Goal: Information Seeking & Learning: Learn about a topic

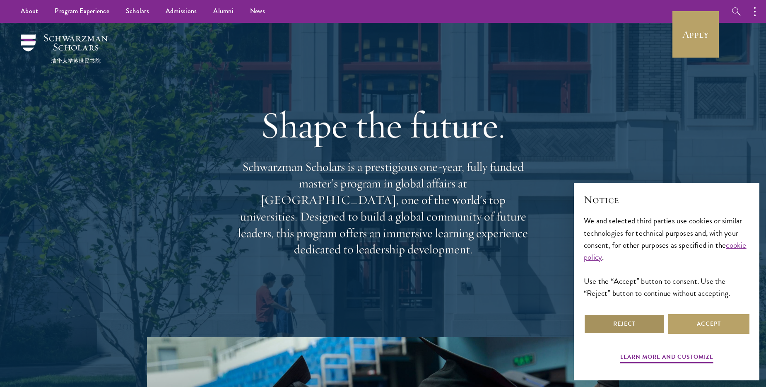
click at [645, 320] on button "Reject" at bounding box center [624, 324] width 81 height 20
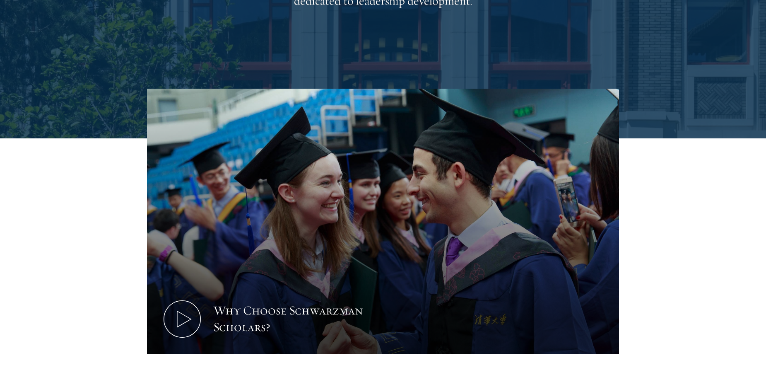
scroll to position [249, 0]
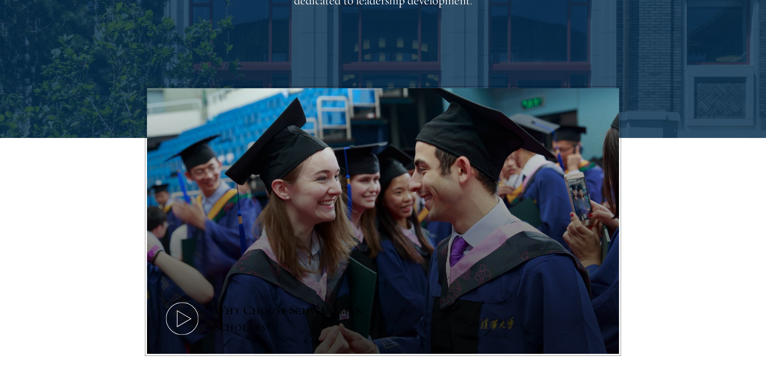
click at [178, 319] on icon at bounding box center [182, 318] width 37 height 37
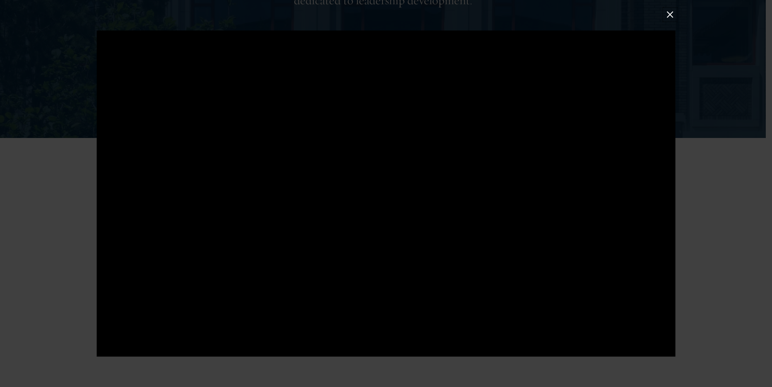
click at [670, 13] on button at bounding box center [669, 14] width 11 height 11
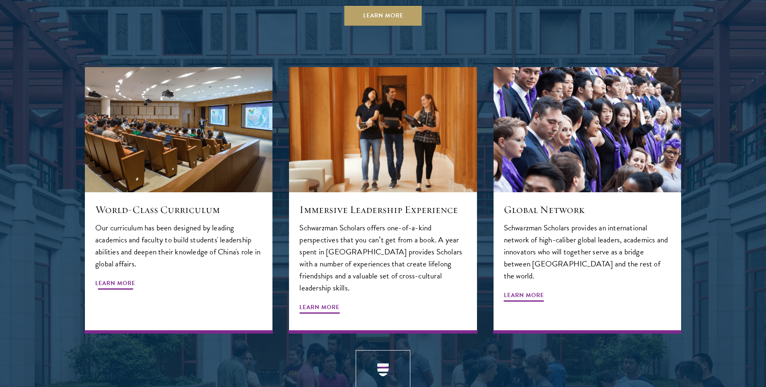
scroll to position [906, 0]
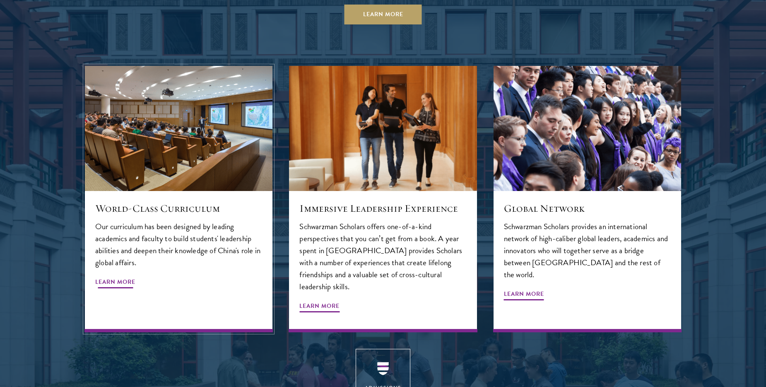
click at [127, 277] on span "Learn More" at bounding box center [115, 283] width 40 height 13
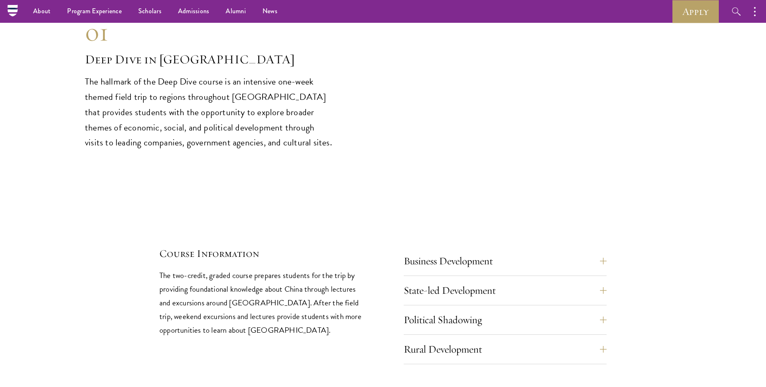
scroll to position [3463, 0]
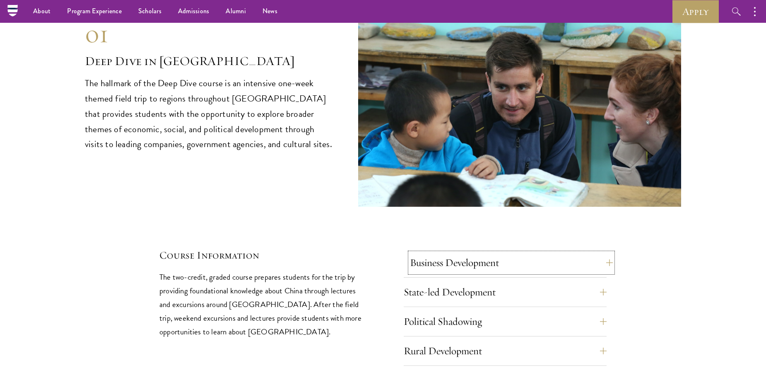
click at [604, 253] on button "Business Development" at bounding box center [511, 263] width 203 height 20
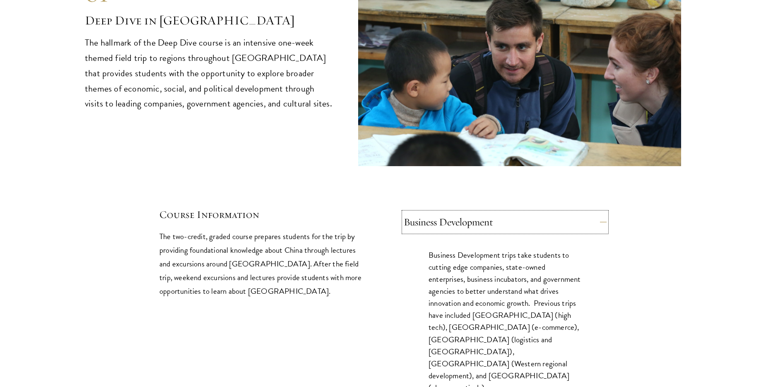
scroll to position [3504, 0]
click at [608, 194] on div "01 Deep Dive in China 01 Deep Dive in China The hallmark of the Deep Dive cours…" at bounding box center [383, 200] width 596 height 555
click at [603, 212] on button "Business Development" at bounding box center [511, 222] width 203 height 20
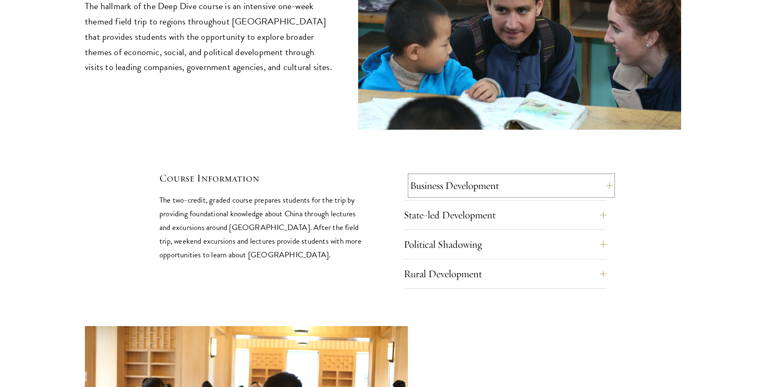
scroll to position [3540, 0]
click at [599, 205] on button "State-led Development" at bounding box center [511, 215] width 203 height 20
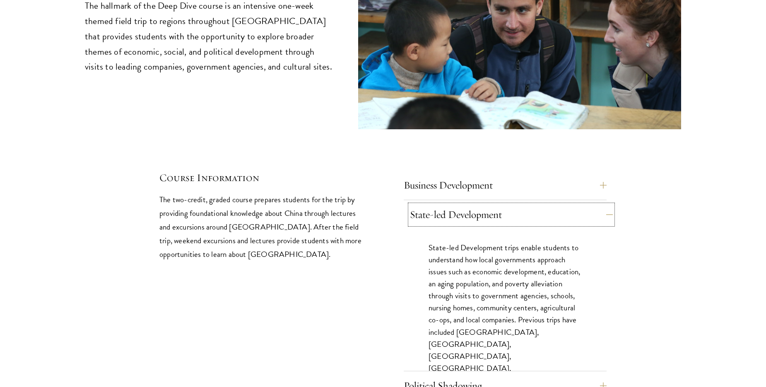
click at [604, 205] on button "State-led Development" at bounding box center [511, 215] width 203 height 20
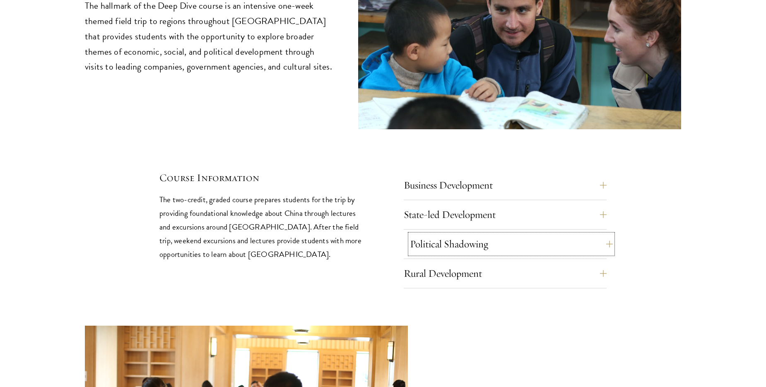
click at [599, 234] on button "Political Shadowing" at bounding box center [511, 244] width 203 height 20
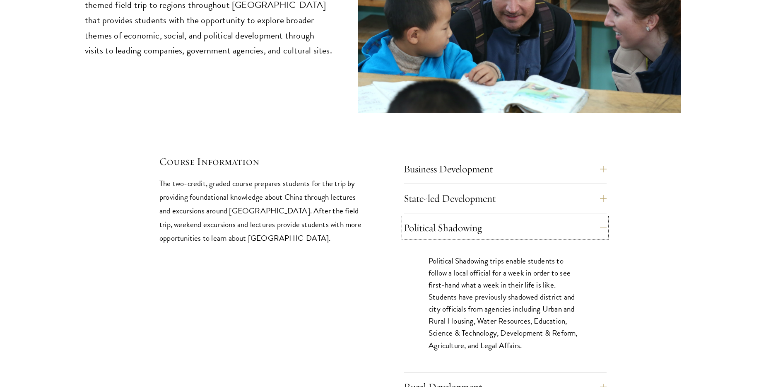
scroll to position [3557, 0]
click at [599, 217] on button "Political Shadowing" at bounding box center [511, 227] width 203 height 20
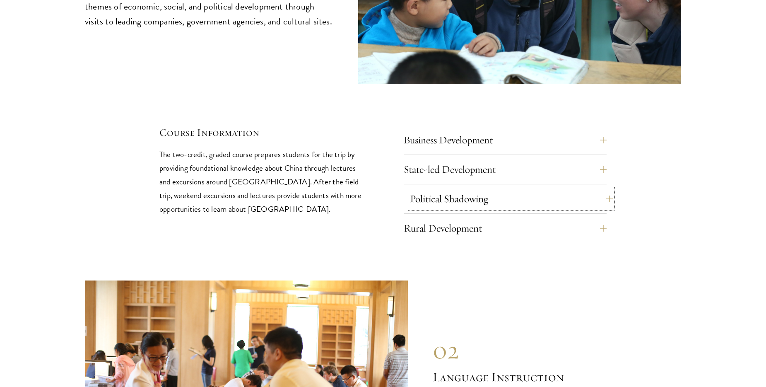
scroll to position [3586, 0]
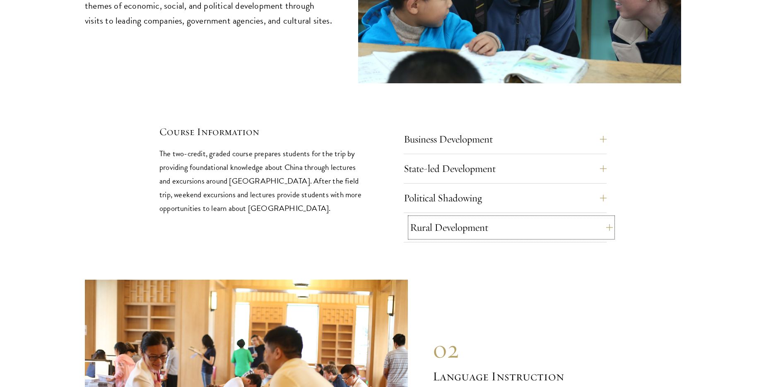
click at [597, 217] on button "Rural Development" at bounding box center [511, 227] width 203 height 20
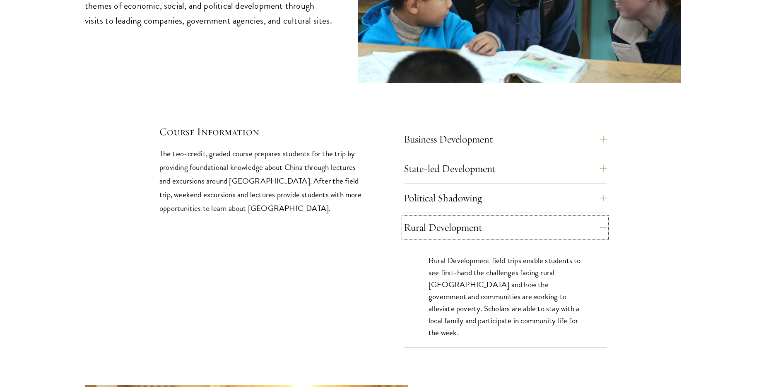
scroll to position [3622, 0]
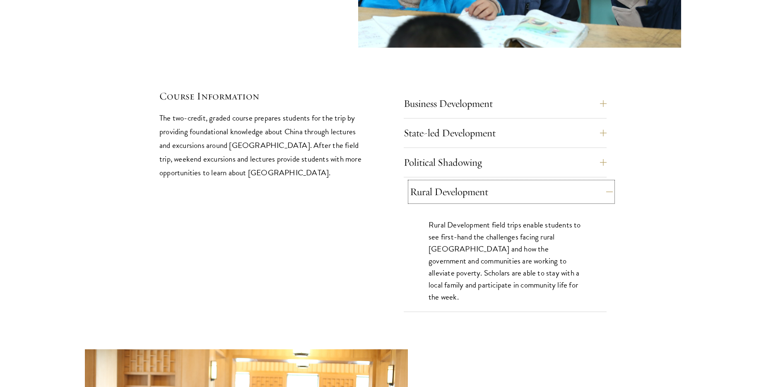
click at [598, 182] on button "Rural Development" at bounding box center [511, 192] width 203 height 20
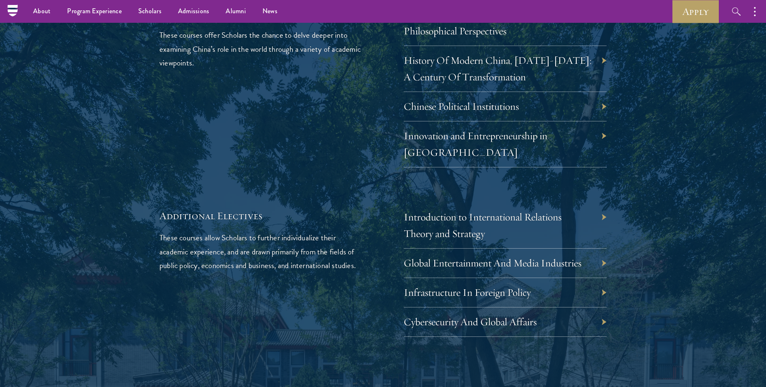
scroll to position [2547, 0]
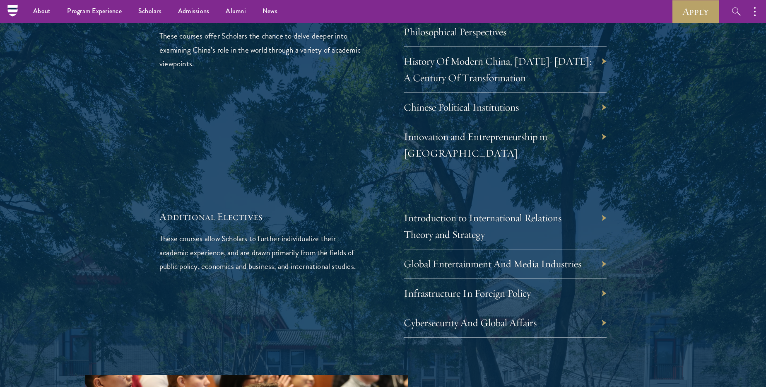
click at [602, 203] on div "Introduction to International Relations Theory and Strategy" at bounding box center [505, 226] width 203 height 46
click at [530, 211] on link "Introduction to International Relations Theory and Strategy" at bounding box center [489, 225] width 158 height 29
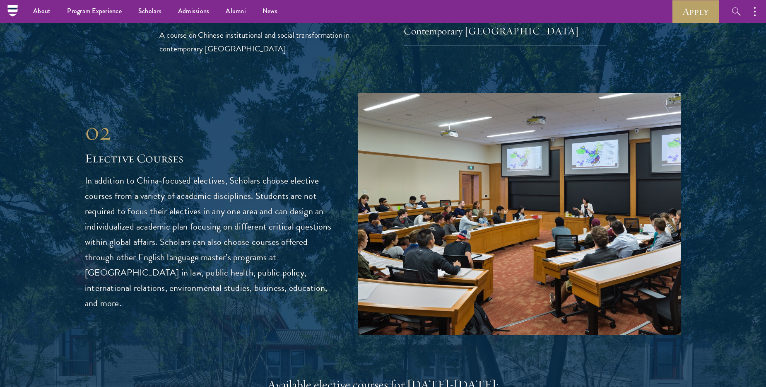
scroll to position [2120, 0]
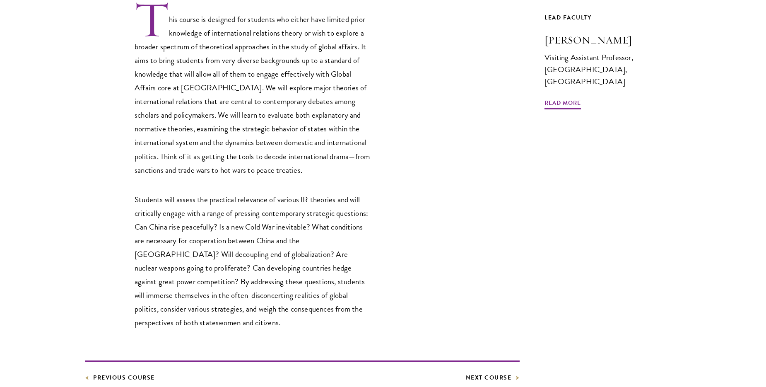
scroll to position [288, 0]
click at [496, 379] on link "Next Course" at bounding box center [493, 376] width 54 height 10
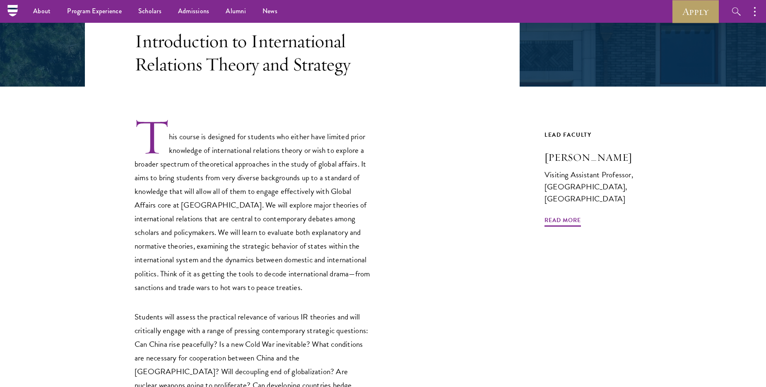
scroll to position [0, 0]
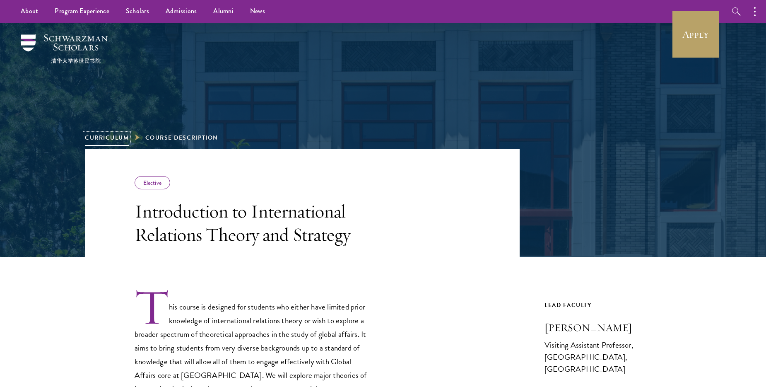
click at [121, 137] on link "Curriculum" at bounding box center [107, 137] width 44 height 9
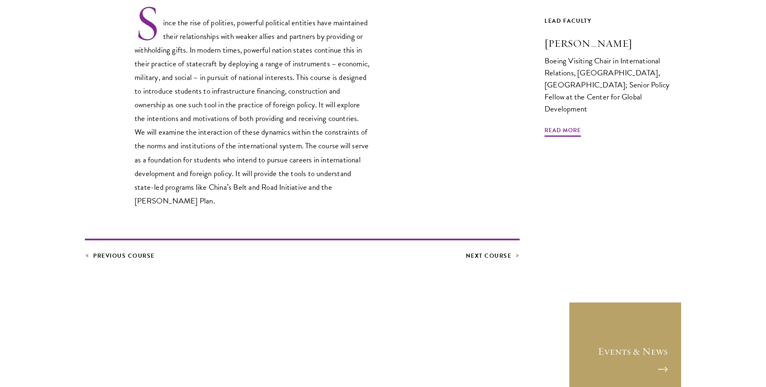
scroll to position [284, 0]
click at [485, 252] on link "Next Course" at bounding box center [493, 255] width 54 height 10
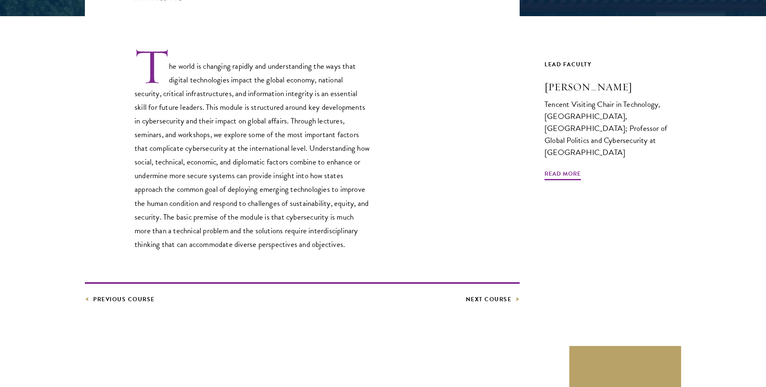
scroll to position [241, 0]
click at [131, 295] on link "Previous Course" at bounding box center [120, 299] width 70 height 10
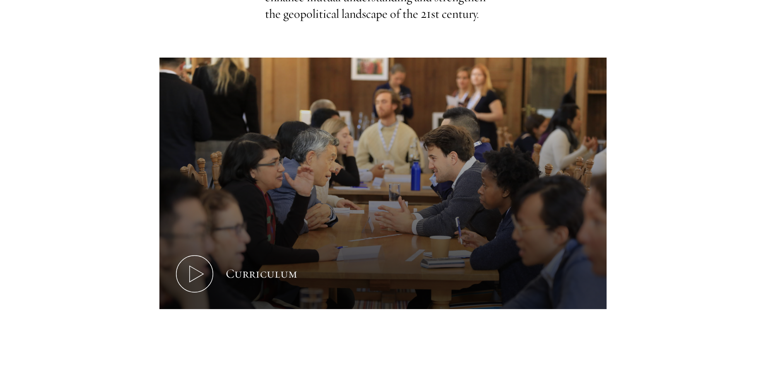
scroll to position [296, 0]
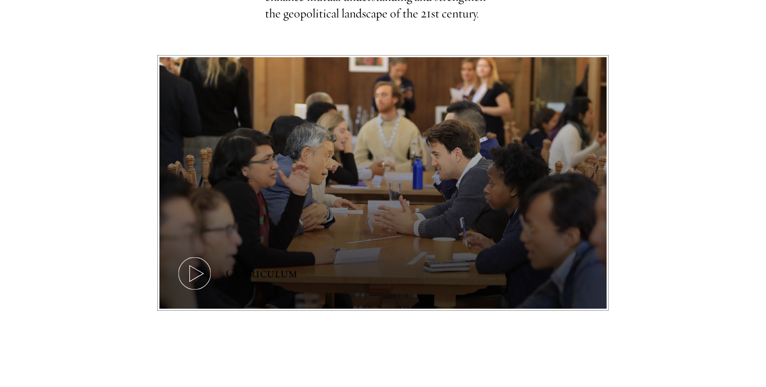
click at [198, 269] on icon at bounding box center [194, 273] width 37 height 37
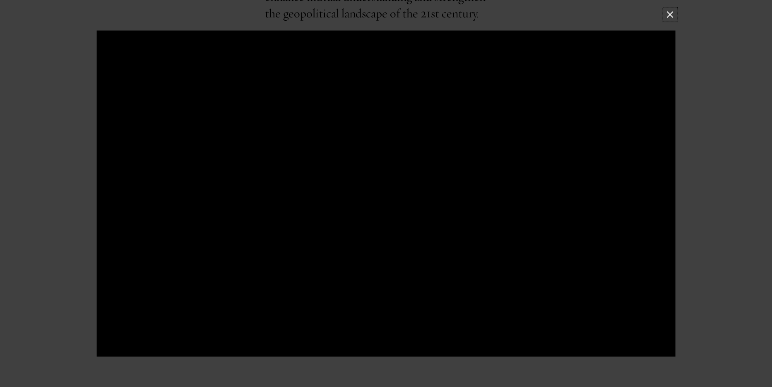
click at [669, 11] on button at bounding box center [669, 14] width 11 height 11
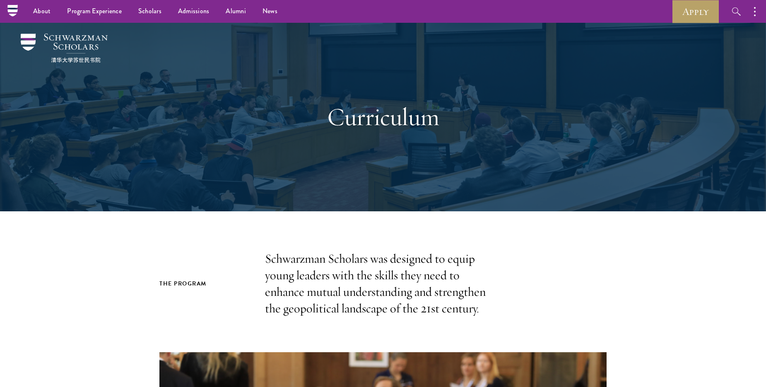
scroll to position [0, 0]
